Goal: Communication & Community: Answer question/provide support

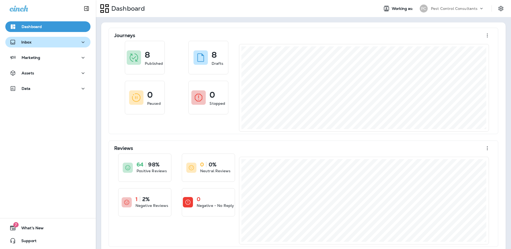
click at [54, 44] on div "Inbox" at bounding box center [48, 42] width 77 height 7
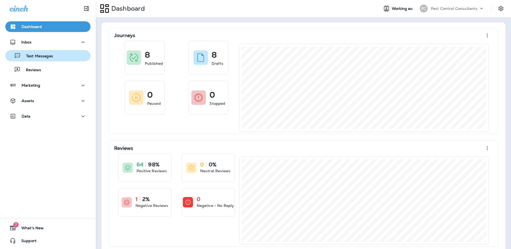
click at [56, 59] on div "Text Messages" at bounding box center [47, 56] width 81 height 8
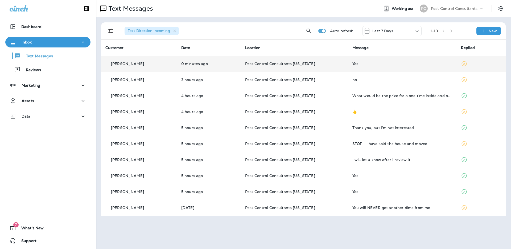
click at [186, 66] on td "0 minutes ago" at bounding box center [209, 64] width 64 height 16
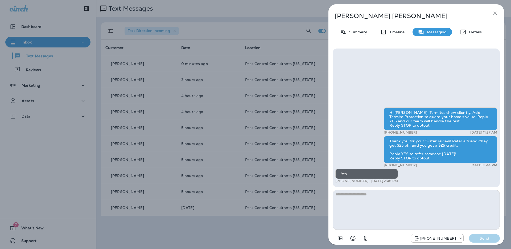
click at [497, 13] on icon "button" at bounding box center [495, 13] width 6 height 6
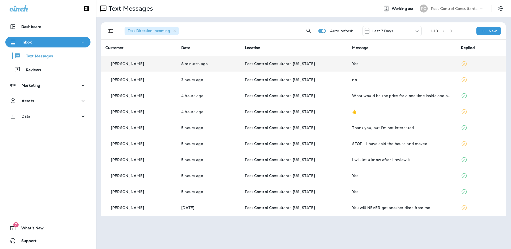
click at [130, 64] on p "[PERSON_NAME]" at bounding box center [127, 64] width 33 height 4
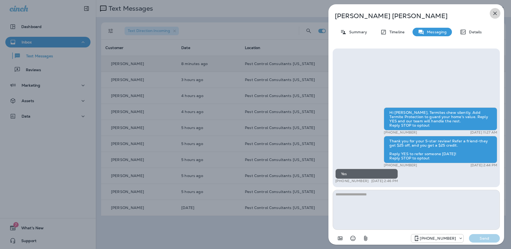
click at [493, 12] on icon "button" at bounding box center [495, 13] width 6 height 6
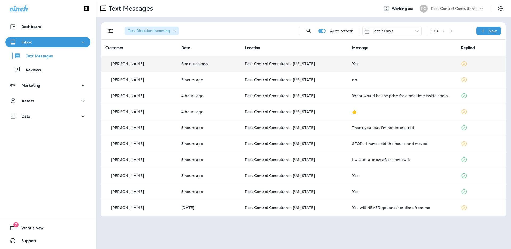
click at [186, 66] on td "8 minutes ago" at bounding box center [209, 64] width 64 height 16
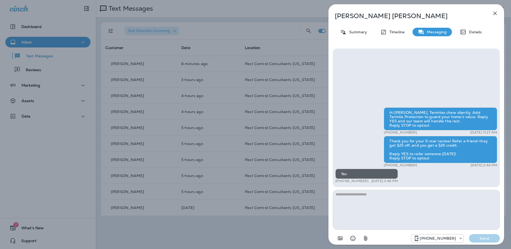
click at [481, 15] on div "[PERSON_NAME]" at bounding box center [408, 15] width 158 height 7
click at [498, 15] on icon "button" at bounding box center [495, 13] width 6 height 6
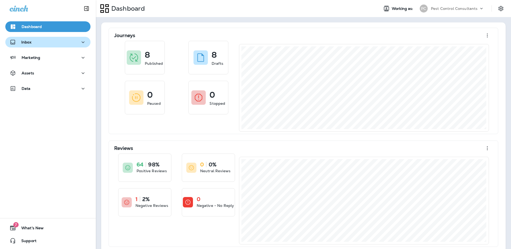
click at [78, 45] on button "Inbox" at bounding box center [47, 42] width 85 height 11
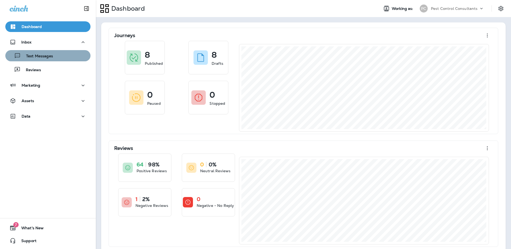
click at [68, 56] on div "Text Messages" at bounding box center [47, 56] width 81 height 8
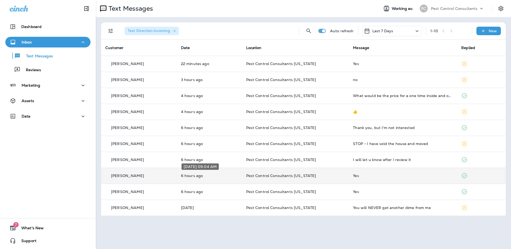
click at [199, 177] on p "6 hours ago" at bounding box center [209, 175] width 57 height 4
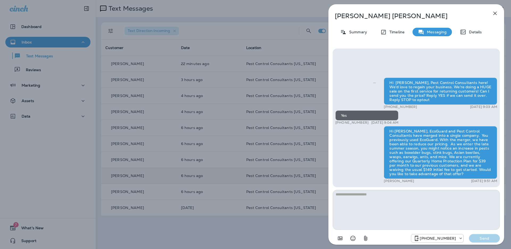
click at [196, 177] on div "Amy Laskowski Summary Timeline Messaging Details Hi Amy, Pest Control Consultan…" at bounding box center [255, 124] width 511 height 249
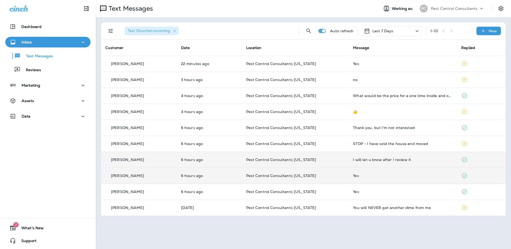
click at [154, 159] on div "[PERSON_NAME]" at bounding box center [138, 160] width 67 height 6
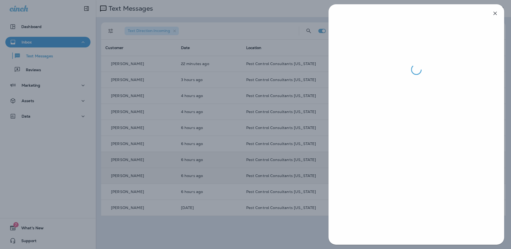
click at [310, 46] on div at bounding box center [255, 124] width 511 height 249
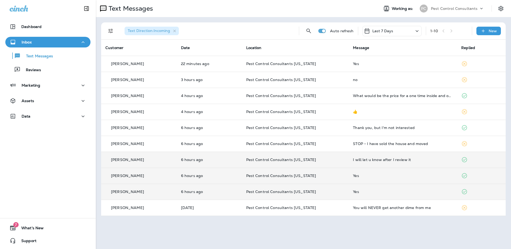
click at [127, 194] on div "[PERSON_NAME]" at bounding box center [138, 192] width 67 height 6
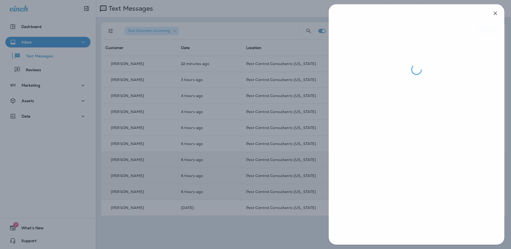
click at [208, 189] on div at bounding box center [255, 124] width 511 height 249
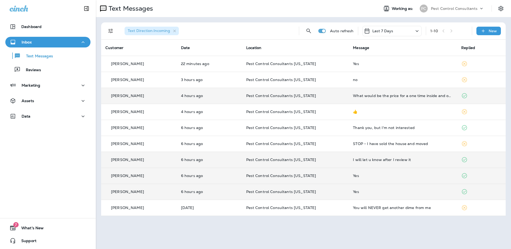
click at [167, 93] on div "[PERSON_NAME]" at bounding box center [138, 96] width 67 height 6
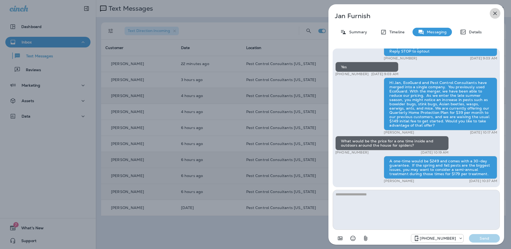
click at [500, 12] on button "button" at bounding box center [495, 13] width 11 height 11
